Goal: Information Seeking & Learning: Learn about a topic

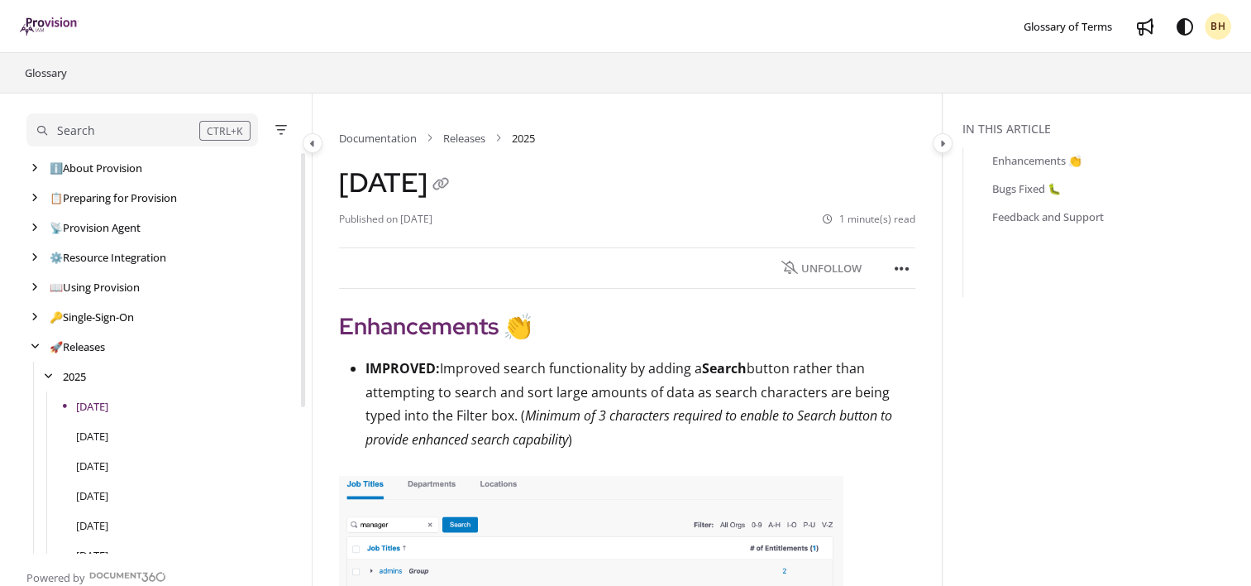
scroll to position [89, 0]
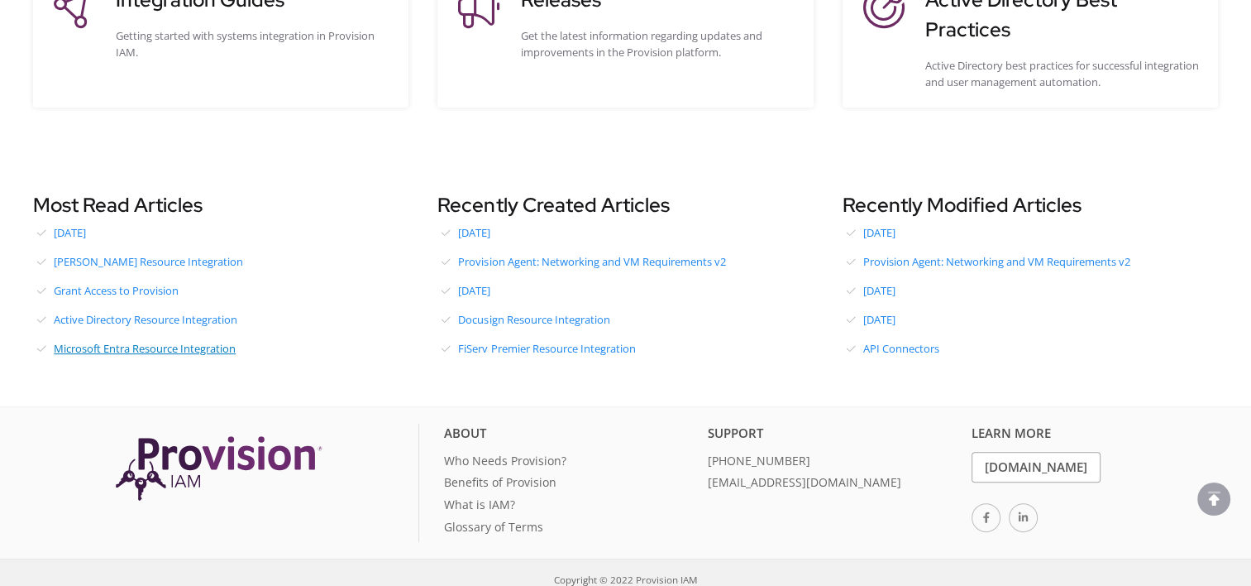
scroll to position [591, 0]
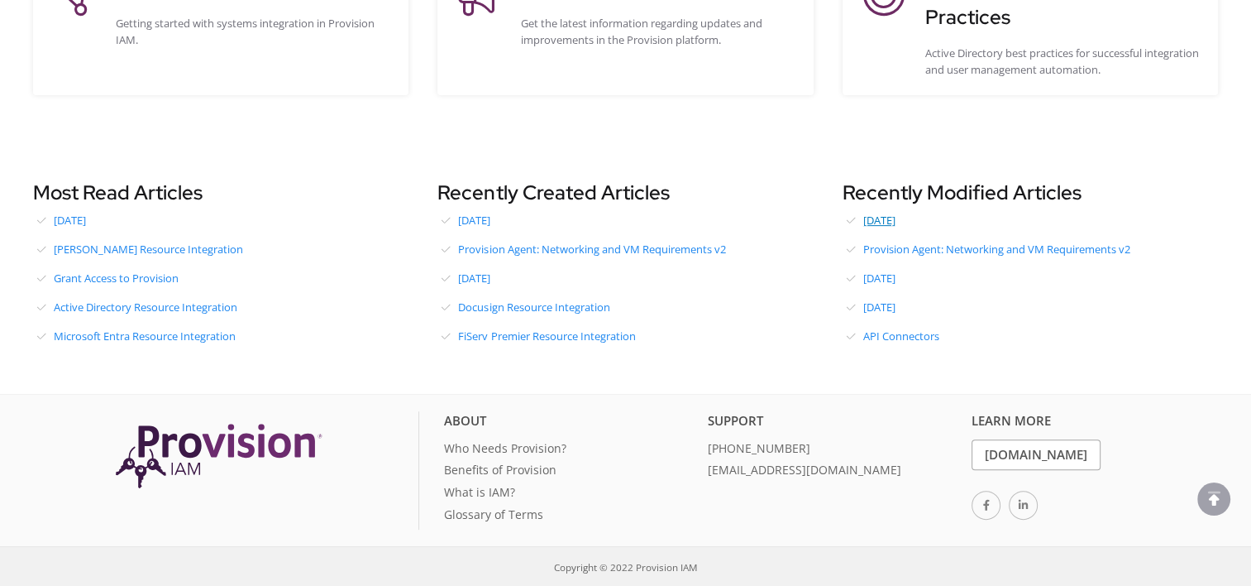
click at [893, 220] on link "[DATE]" at bounding box center [1030, 220] width 375 height 25
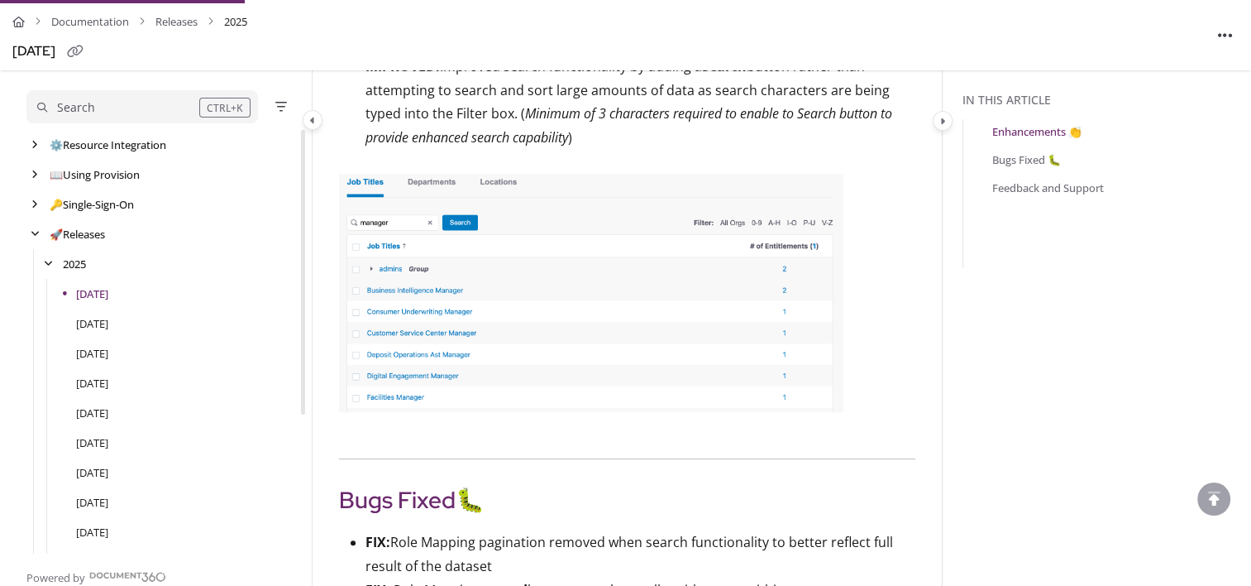
scroll to position [331, 0]
